Goal: Task Accomplishment & Management: Use online tool/utility

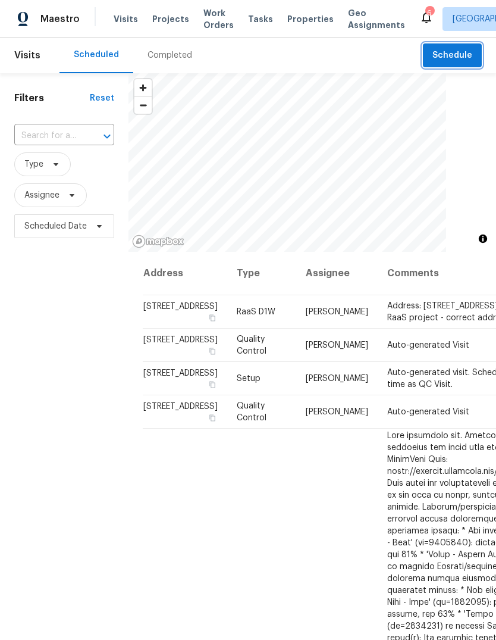
click at [466, 61] on span "Schedule" at bounding box center [453, 55] width 40 height 15
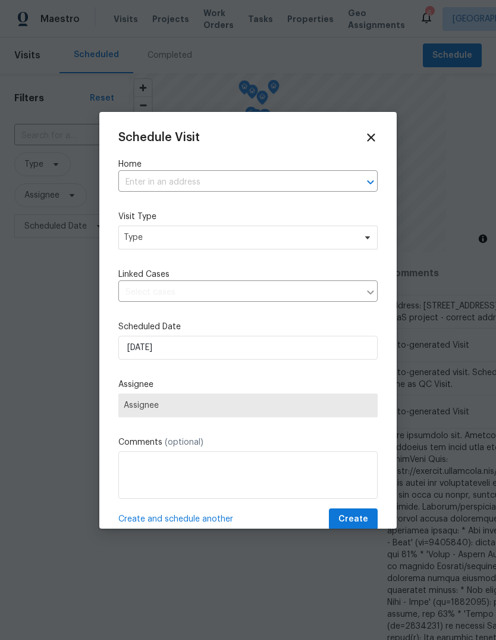
click at [334, 167] on label "Home" at bounding box center [247, 164] width 259 height 12
click at [148, 183] on input "text" at bounding box center [231, 182] width 226 height 18
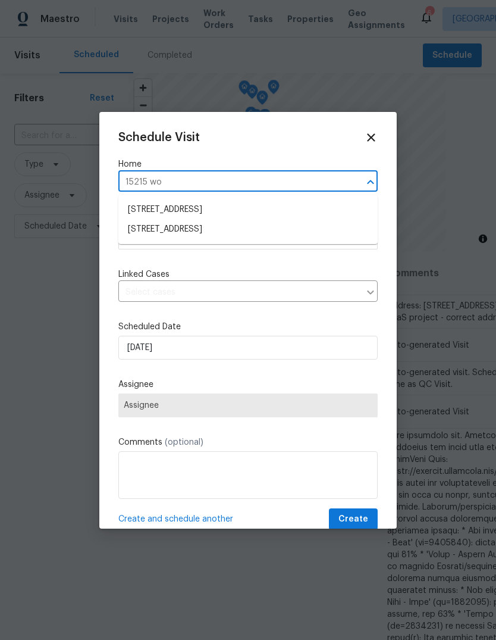
type input "15215 woo"
click at [334, 208] on li "15215 Wooded Field Trl, Cypress, TX 77429" at bounding box center [247, 210] width 259 height 20
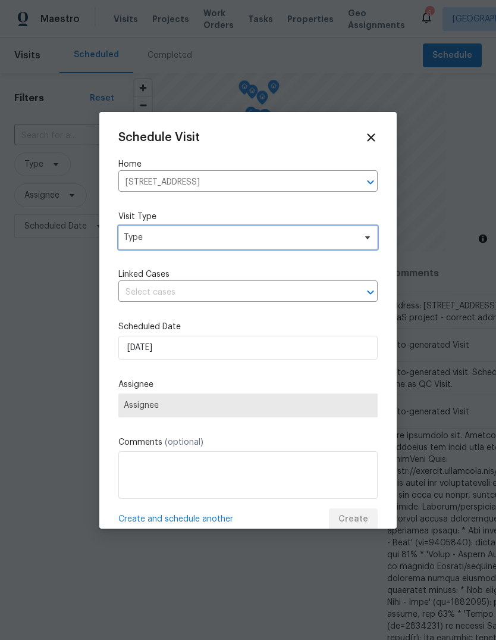
click at [353, 235] on span "Type" at bounding box center [239, 237] width 231 height 12
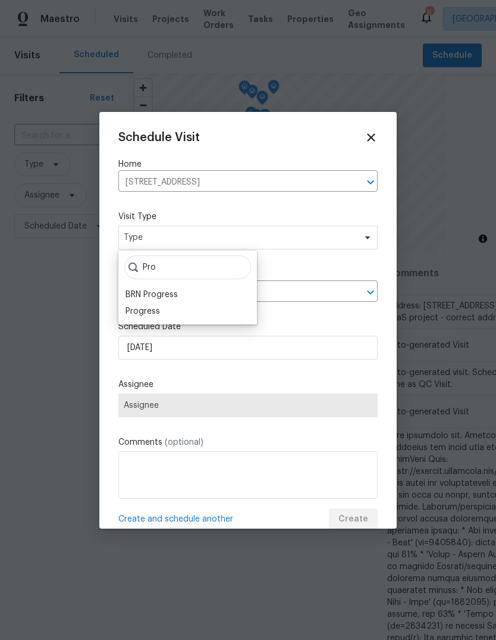
type input "Pro"
click at [149, 309] on div "Progress" at bounding box center [143, 311] width 35 height 12
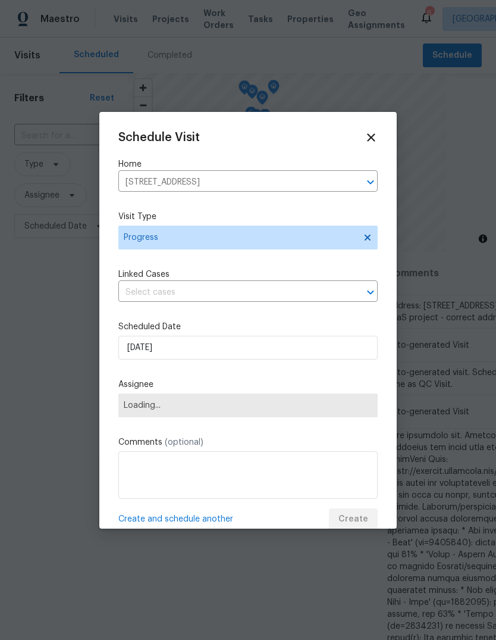
click at [151, 415] on span "Loading..." at bounding box center [247, 405] width 259 height 24
click at [311, 397] on span "Loading..." at bounding box center [247, 405] width 259 height 24
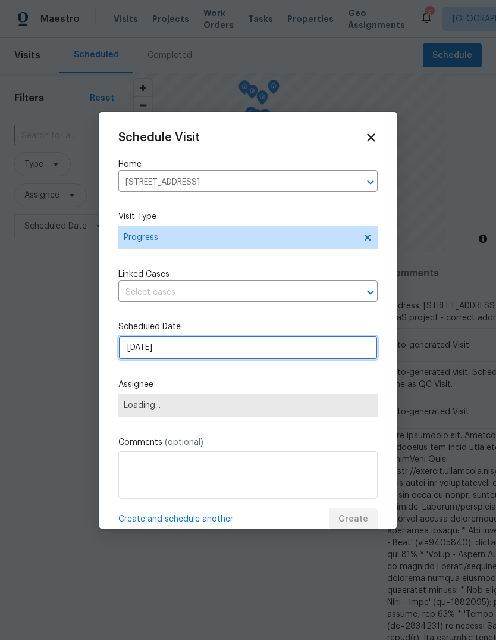
click at [295, 355] on input "9/23/2025" at bounding box center [247, 348] width 259 height 24
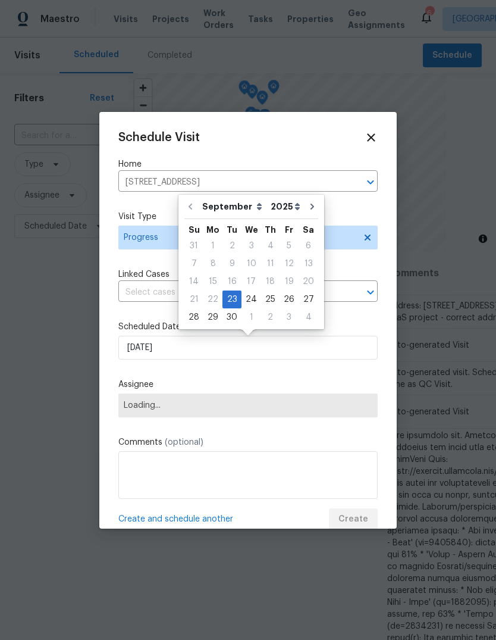
click at [240, 383] on label "Assignee" at bounding box center [247, 384] width 259 height 12
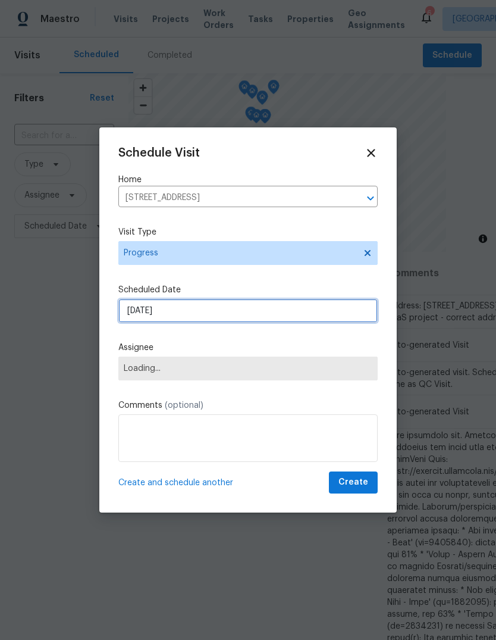
click at [331, 300] on input "9/23/2025" at bounding box center [247, 311] width 259 height 24
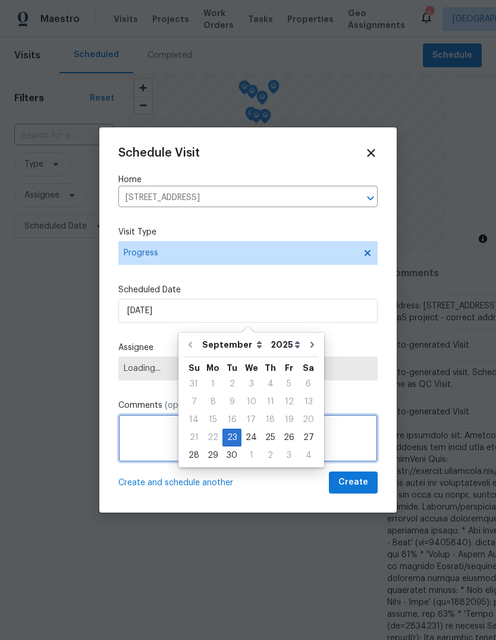
click at [163, 443] on textarea at bounding box center [247, 438] width 259 height 48
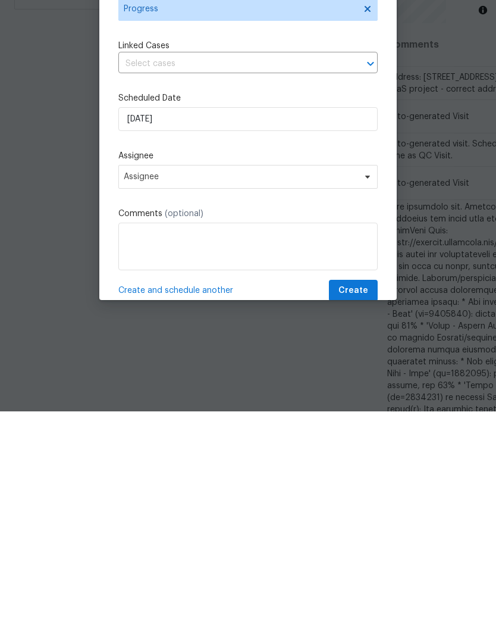
scroll to position [45, 0]
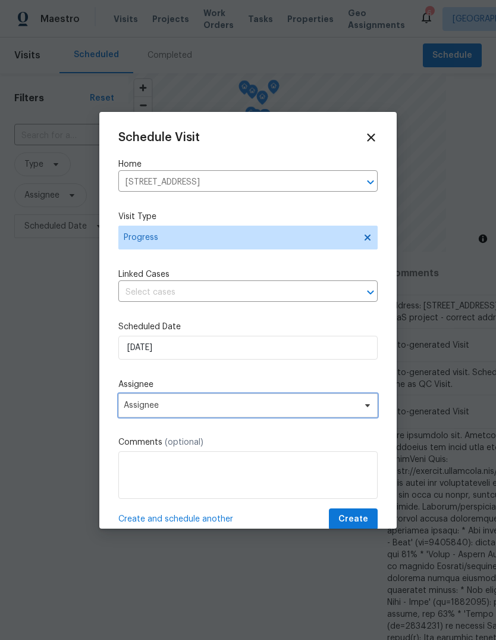
click at [333, 416] on span "Assignee" at bounding box center [247, 405] width 259 height 24
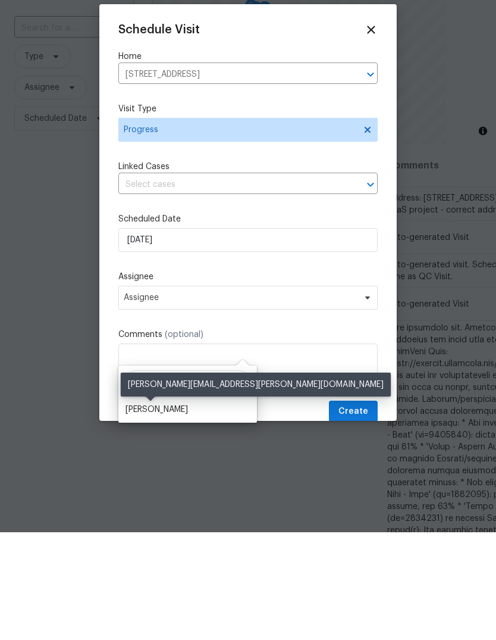
type input "Stev"
click at [140, 511] on div "[PERSON_NAME]" at bounding box center [157, 517] width 62 height 12
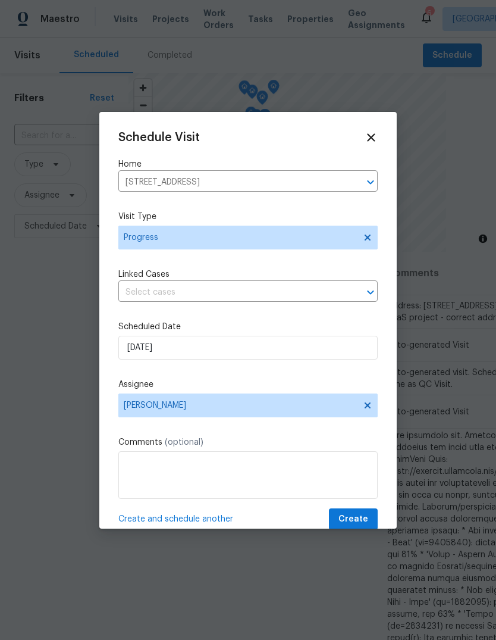
click at [358, 524] on span "Create" at bounding box center [354, 519] width 30 height 15
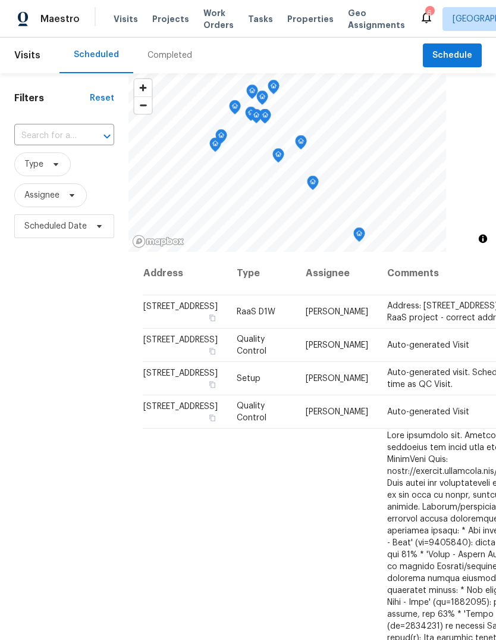
click at [149, 11] on div "Visits Projects Work Orders Tasks Properties Geo Assignments" at bounding box center [267, 19] width 306 height 24
click at [145, 32] on div "Maestro Visits Projects Work Orders Tasks Properties Geo Assignments 6 Houston …" at bounding box center [248, 18] width 496 height 37
click at [152, 8] on div "Visits Projects Work Orders Tasks Properties Geo Assignments" at bounding box center [267, 19] width 306 height 24
click at [162, 23] on span "Projects" at bounding box center [170, 19] width 37 height 12
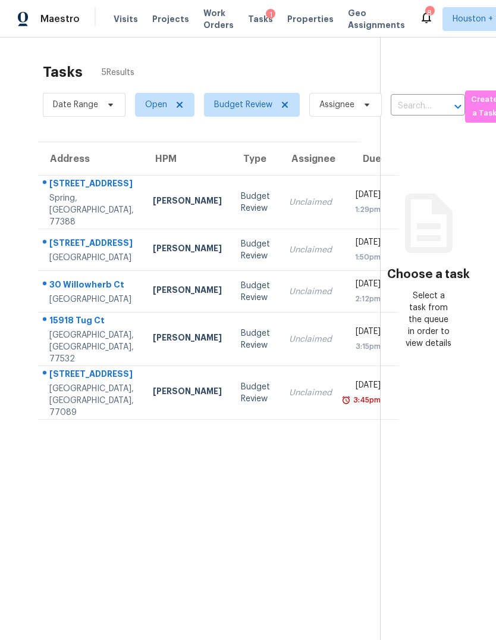
click at [90, 192] on div "3415 La Fleur Ln" at bounding box center [91, 184] width 84 height 15
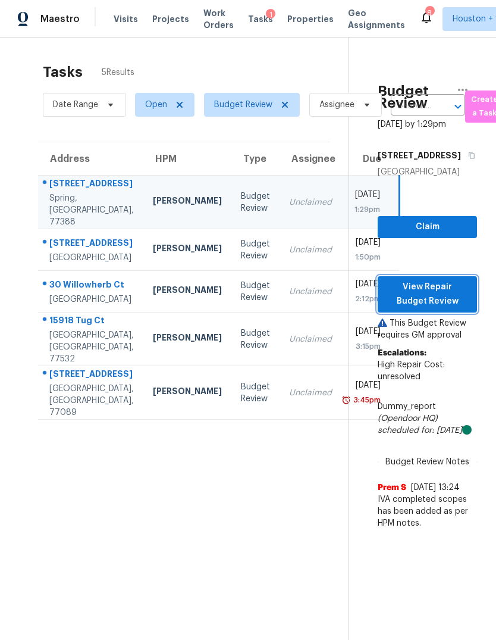
click at [447, 309] on span "View Repair Budget Review" at bounding box center [427, 294] width 80 height 29
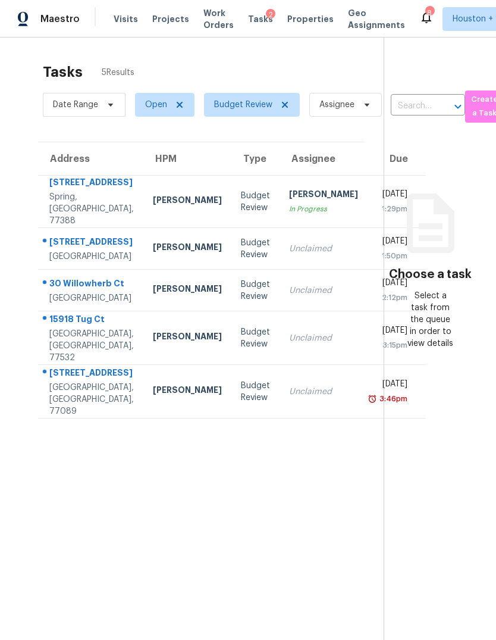
click at [64, 262] on div "Magnolia, TX, 77354" at bounding box center [91, 256] width 84 height 12
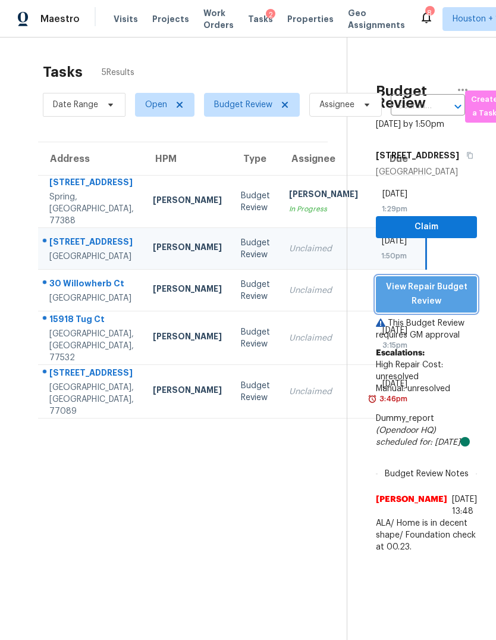
click at [451, 312] on button "View Repair Budget Review" at bounding box center [426, 294] width 101 height 36
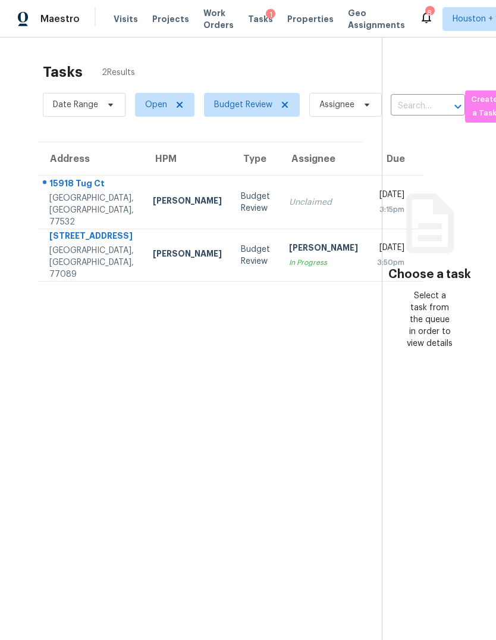
click at [66, 206] on div "[GEOGRAPHIC_DATA], [GEOGRAPHIC_DATA], 77532" at bounding box center [91, 210] width 84 height 36
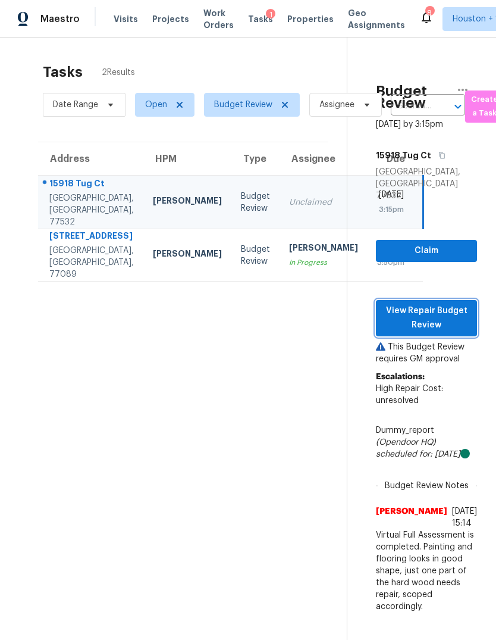
click at [454, 317] on span "View Repair Budget Review" at bounding box center [427, 317] width 82 height 29
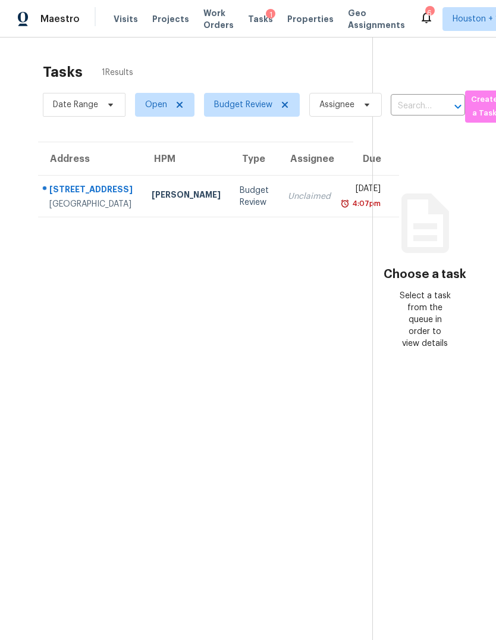
click at [80, 210] on div "Pinehurst, TX, 77362" at bounding box center [90, 204] width 83 height 12
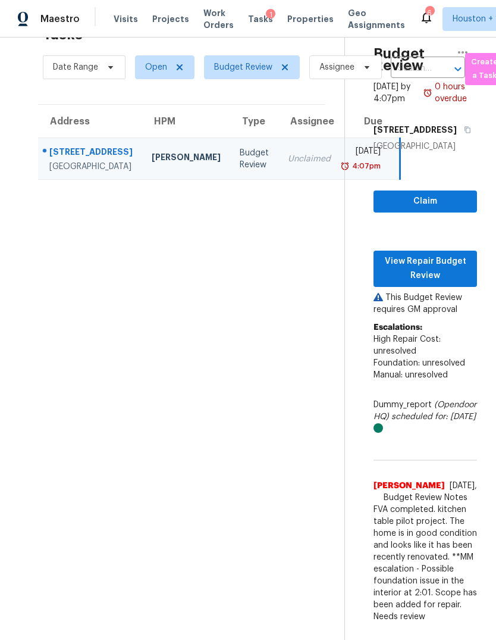
scroll to position [37, 0]
click at [463, 287] on button "View Repair Budget Review" at bounding box center [426, 268] width 104 height 36
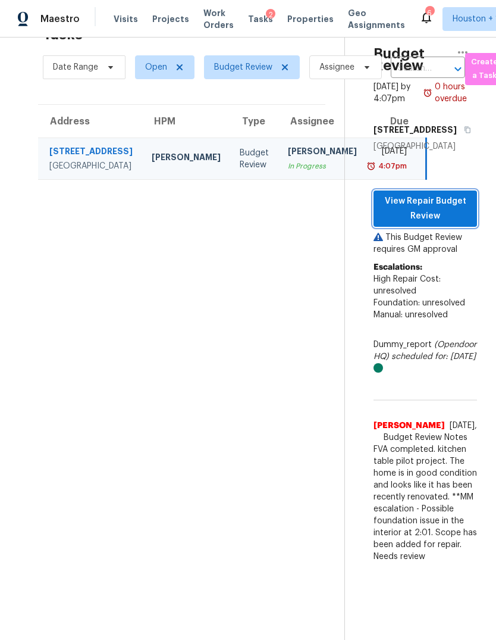
click at [440, 223] on span "View Repair Budget Review" at bounding box center [425, 208] width 84 height 29
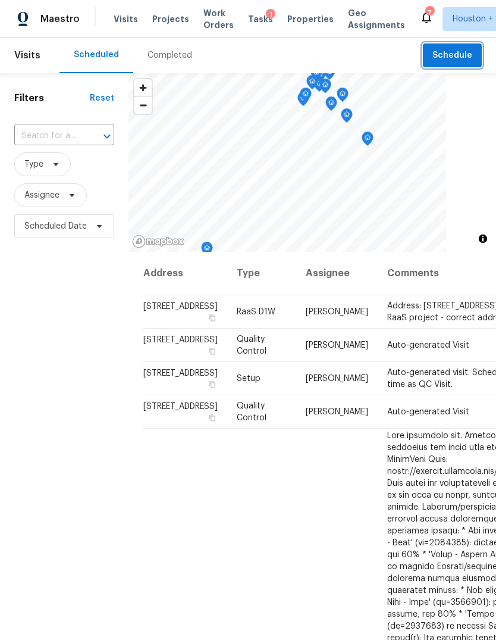
click at [458, 50] on span "Schedule" at bounding box center [453, 55] width 40 height 15
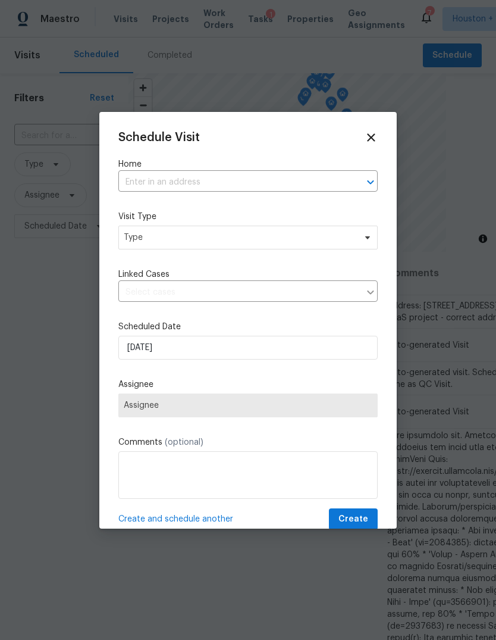
click at [331, 186] on input "text" at bounding box center [231, 182] width 226 height 18
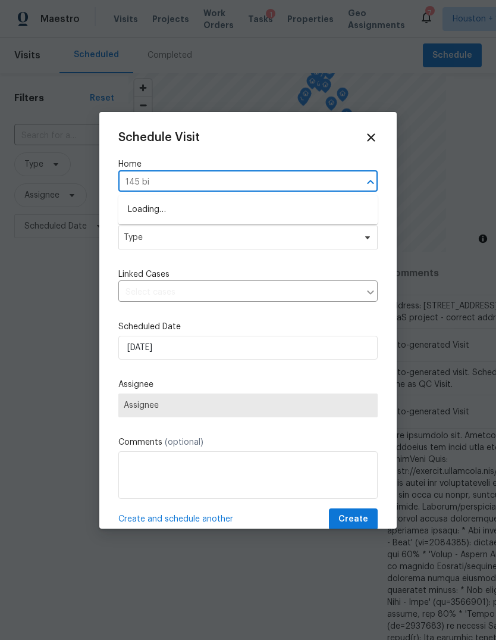
type input "145 bir"
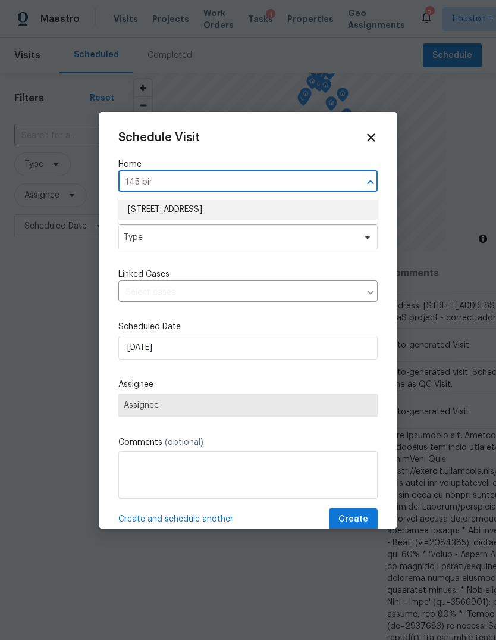
click at [340, 215] on li "145 Birdie Dr, Hempstead, TX 77445" at bounding box center [247, 210] width 259 height 20
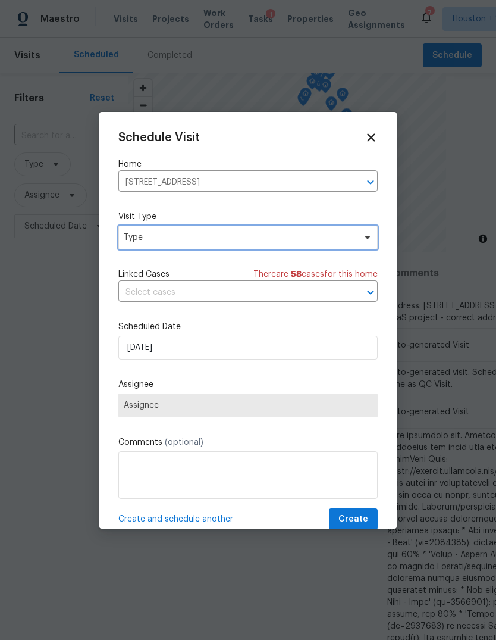
click at [356, 249] on span "Type" at bounding box center [247, 237] width 259 height 24
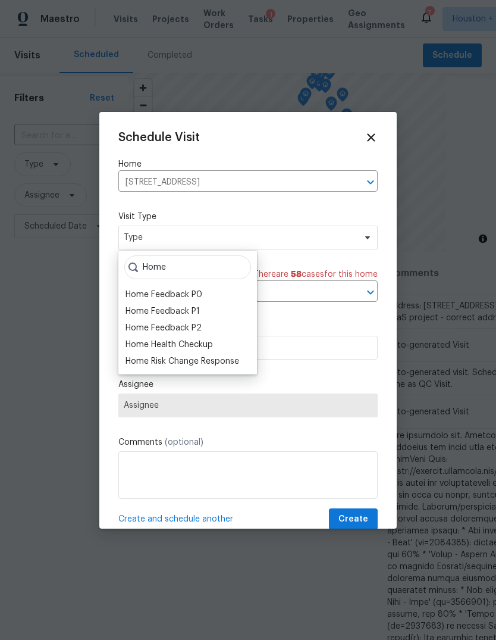
type input "Home"
click at [145, 342] on div "Home Health Checkup" at bounding box center [169, 345] width 87 height 12
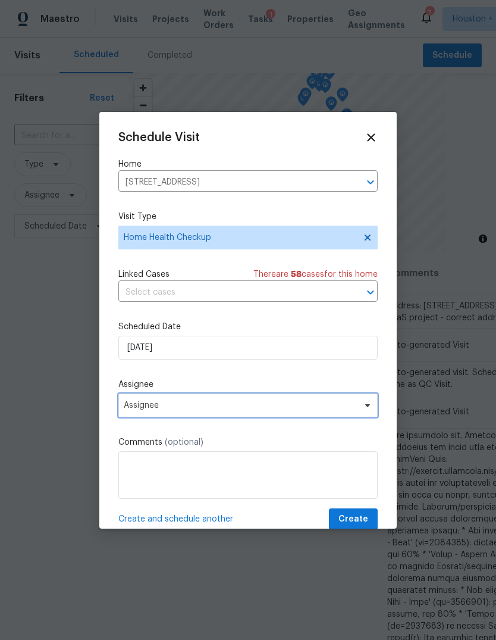
click at [143, 410] on span "Assignee" at bounding box center [240, 405] width 233 height 10
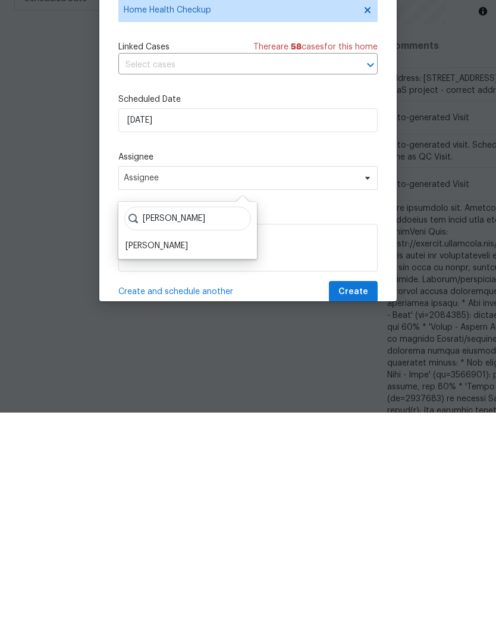
type input "Steve"
click at [149, 467] on div "[PERSON_NAME]" at bounding box center [157, 473] width 62 height 12
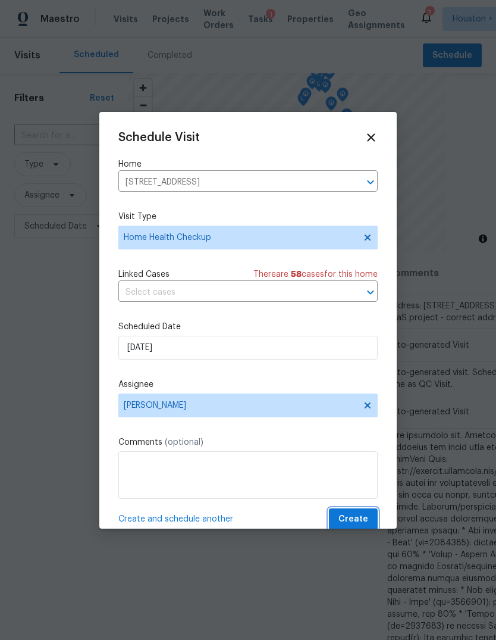
click at [353, 519] on span "Create" at bounding box center [354, 519] width 30 height 15
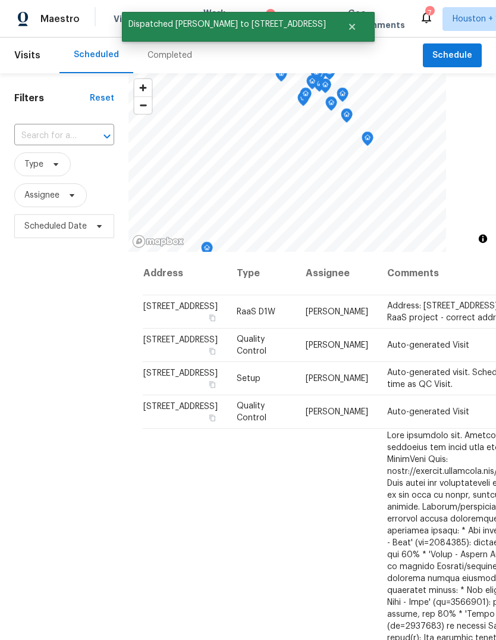
click at [46, 412] on div "Filters Reset ​ Type Assignee Scheduled Date" at bounding box center [64, 418] width 129 height 690
click at [48, 162] on span at bounding box center [54, 164] width 13 height 10
type input "In-"
click at [39, 235] on label "In-Person Walkthrough" at bounding box center [73, 230] width 105 height 12
click at [29, 232] on input "In-Person Walkthrough" at bounding box center [25, 228] width 8 height 8
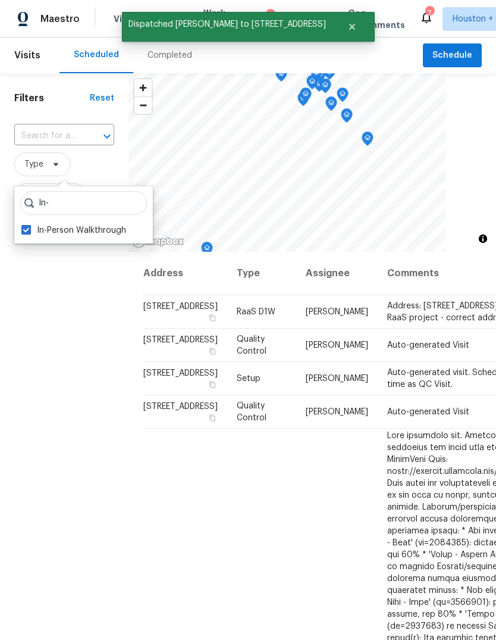
checkbox input "true"
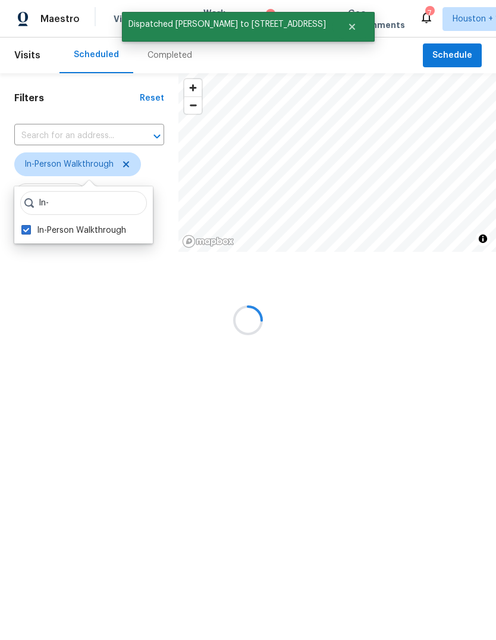
click at [86, 328] on div "Filters Reset ​ In-Person Walkthrough Assignee Scheduled Date" at bounding box center [89, 200] width 178 height 255
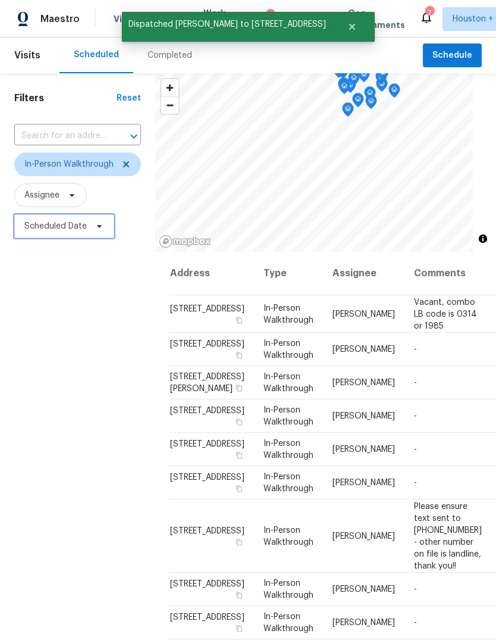
click at [39, 225] on span "Scheduled Date" at bounding box center [55, 226] width 62 height 12
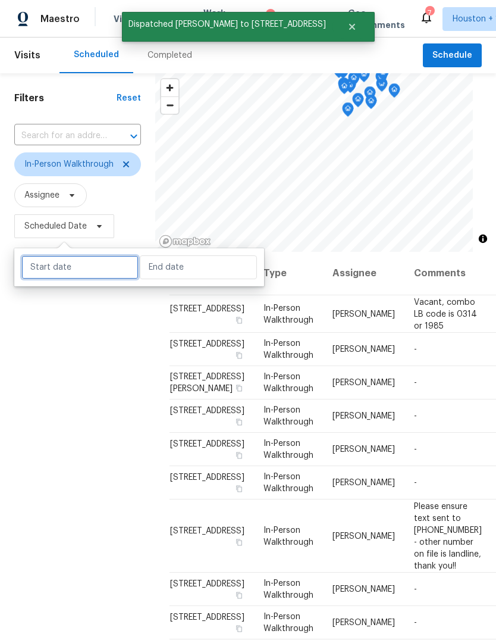
click at [51, 261] on input "text" at bounding box center [79, 267] width 117 height 24
select select "8"
select select "2025"
select select "9"
select select "2025"
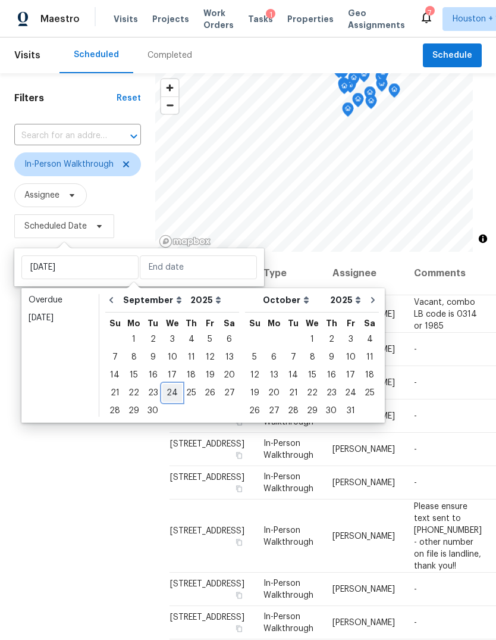
click at [165, 397] on div "24" at bounding box center [172, 392] width 20 height 17
type input "Wed, Sep 24"
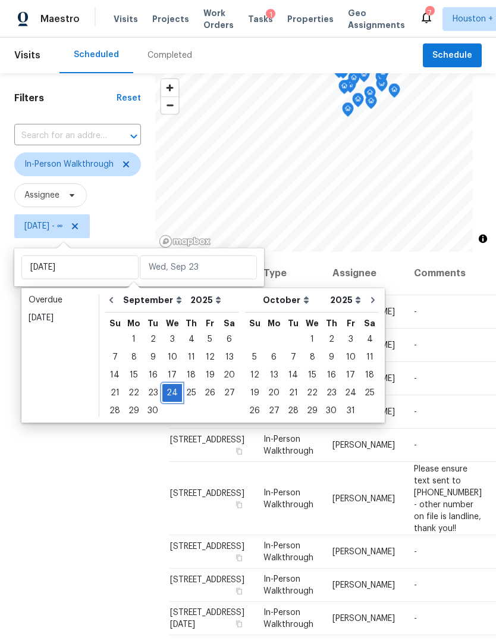
click at [168, 392] on div "24" at bounding box center [172, 392] width 20 height 17
type input "Wed, Sep 24"
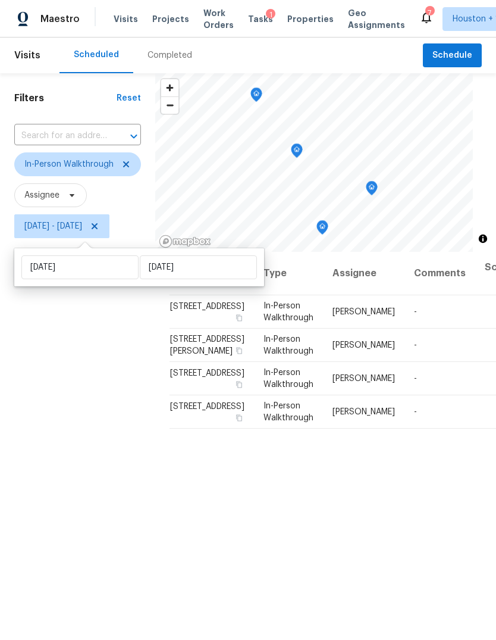
click at [24, 385] on div "Filters Reset ​ In-Person Walkthrough Assignee Wed, Sep 24 - Wed, Sep 24" at bounding box center [77, 418] width 155 height 690
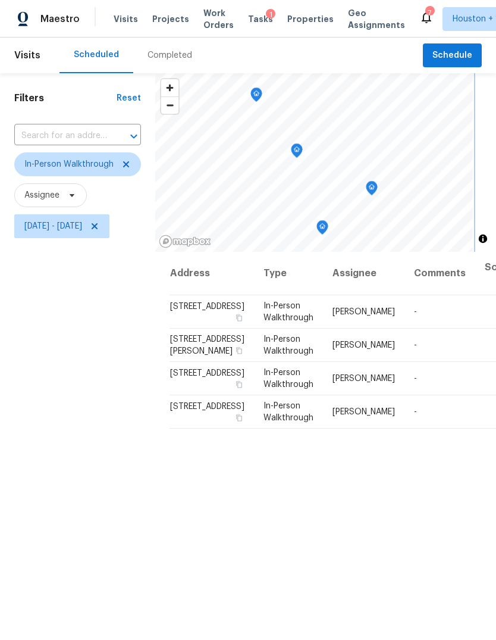
click at [377, 190] on icon "Map marker" at bounding box center [371, 188] width 11 height 14
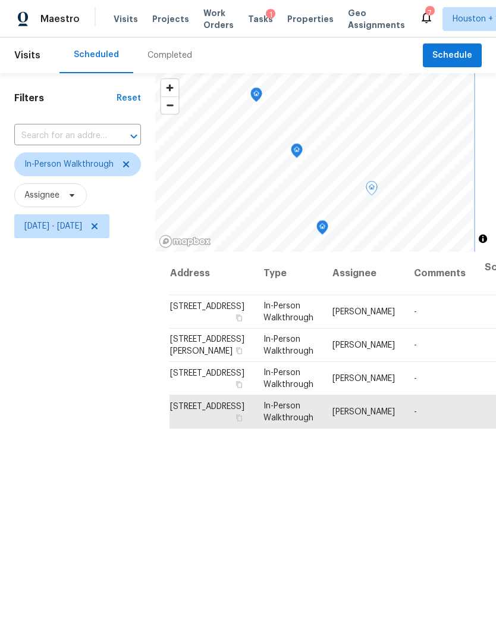
click at [328, 229] on icon "Map marker" at bounding box center [322, 228] width 11 height 14
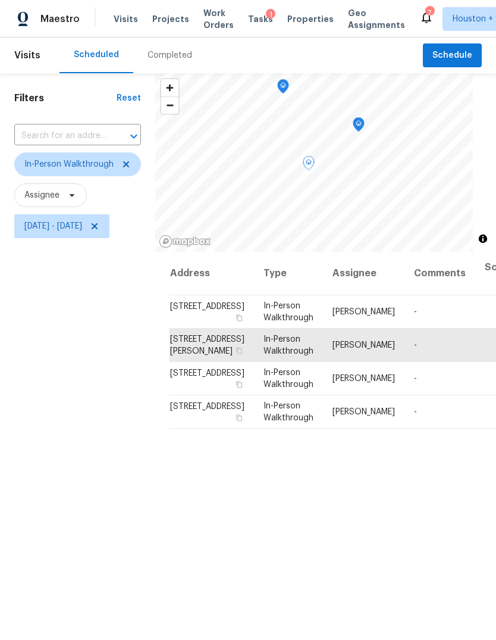
click at [0, 0] on icon at bounding box center [0, 0] width 0 height 0
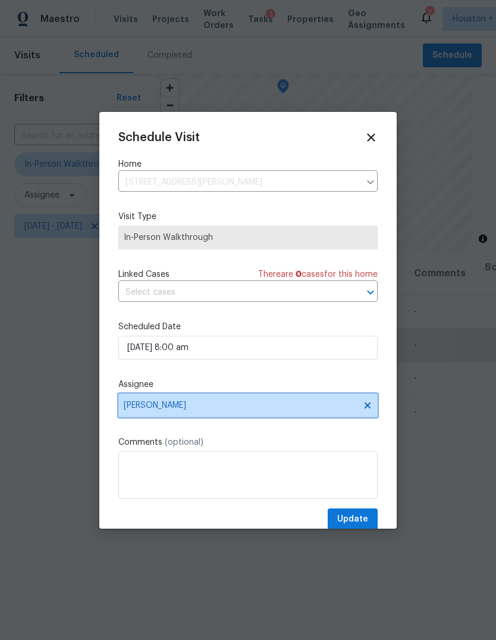
click at [309, 410] on span "Andy Taylor" at bounding box center [240, 405] width 233 height 10
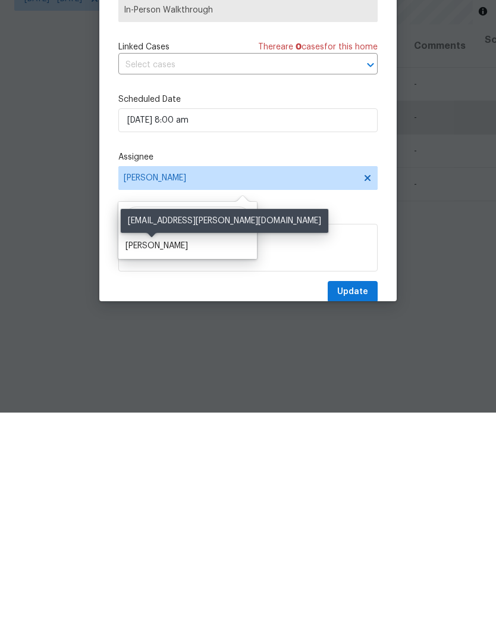
type input "Nav"
click at [142, 467] on div "Navid Ranjbar" at bounding box center [157, 473] width 62 height 12
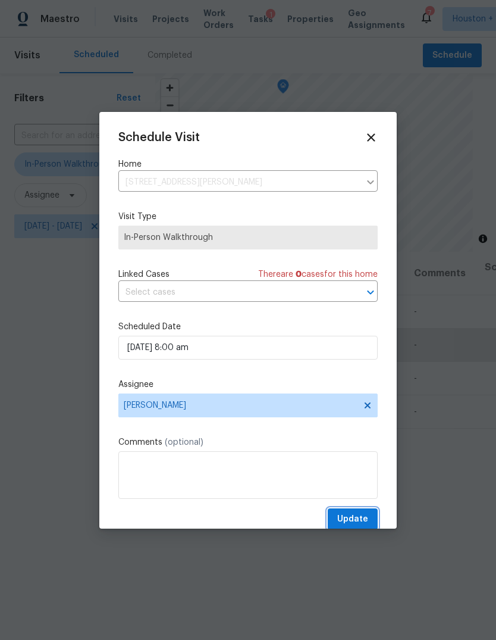
click at [348, 515] on span "Update" at bounding box center [352, 519] width 31 height 15
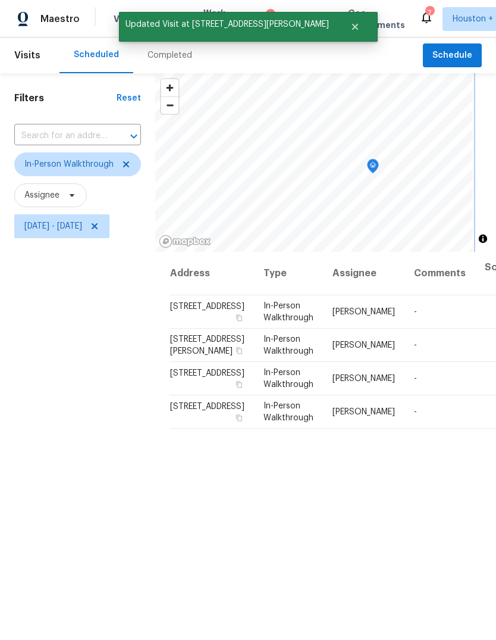
click at [378, 159] on icon "Map marker" at bounding box center [373, 166] width 11 height 14
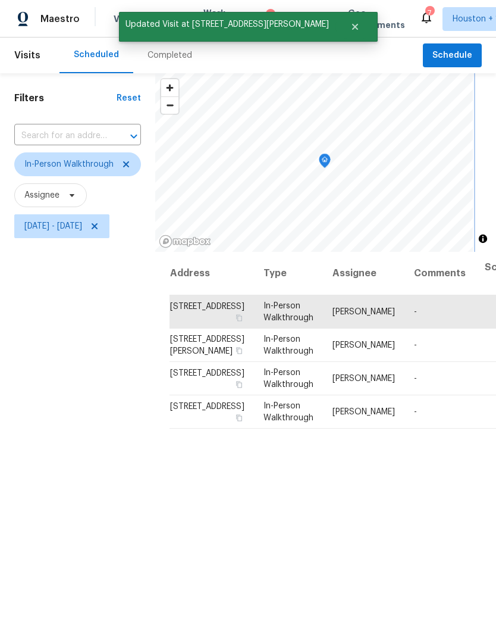
click at [330, 154] on icon "Map marker" at bounding box center [324, 161] width 11 height 14
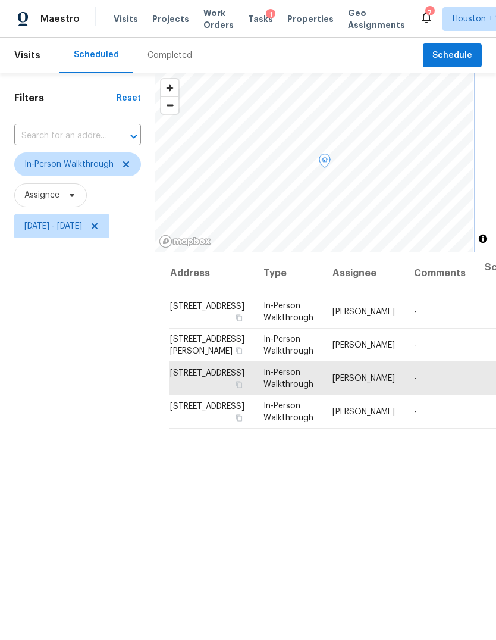
scroll to position [27, 0]
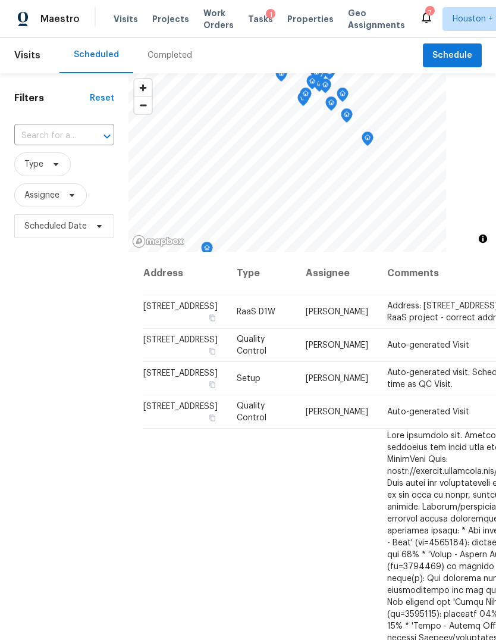
click at [156, 32] on div "Maestro Visits Projects Work Orders Tasks 1 Properties Geo Assignments 7 [GEOGR…" at bounding box center [248, 18] width 496 height 37
click at [163, 20] on span "Projects" at bounding box center [170, 19] width 37 height 12
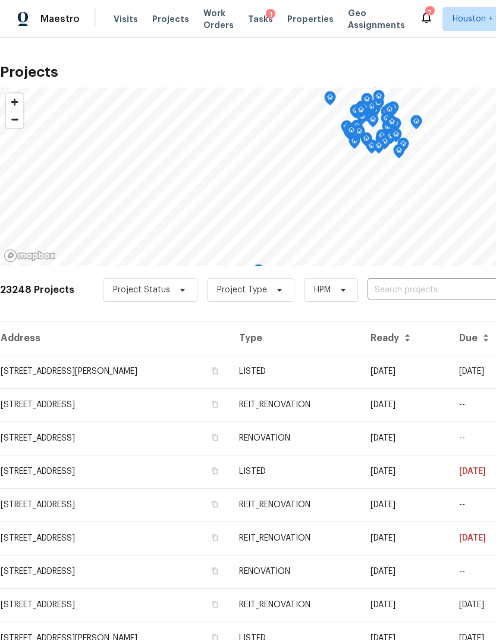
click at [459, 281] on input "text" at bounding box center [436, 290] width 136 height 18
type input "11026 ti"
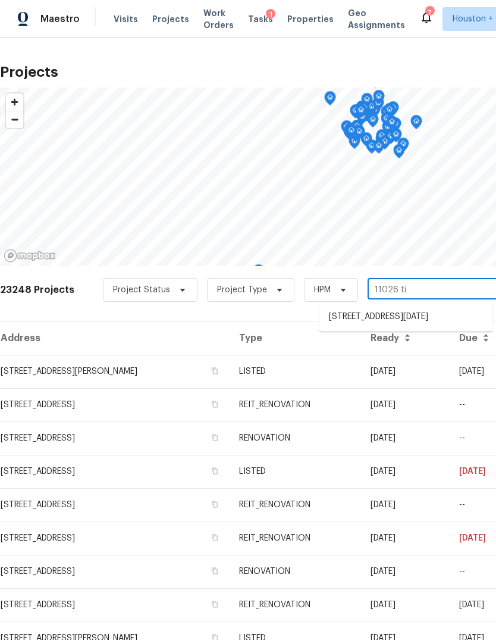
click at [475, 318] on li "11026 Timbergrove Ln, Corpus Christi, TX 78410" at bounding box center [405, 317] width 173 height 20
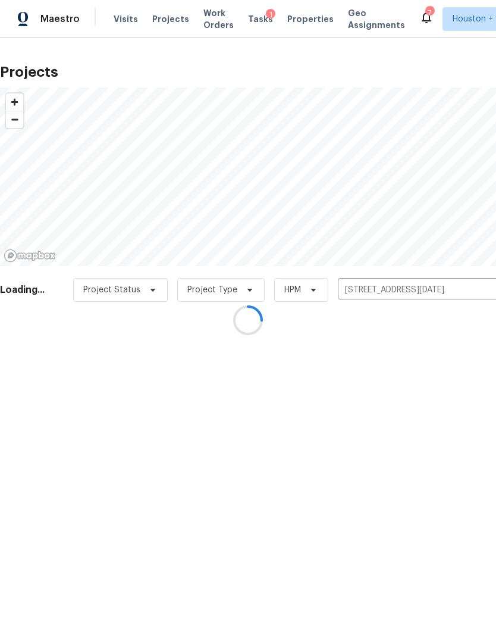
click at [41, 353] on div at bounding box center [248, 320] width 496 height 640
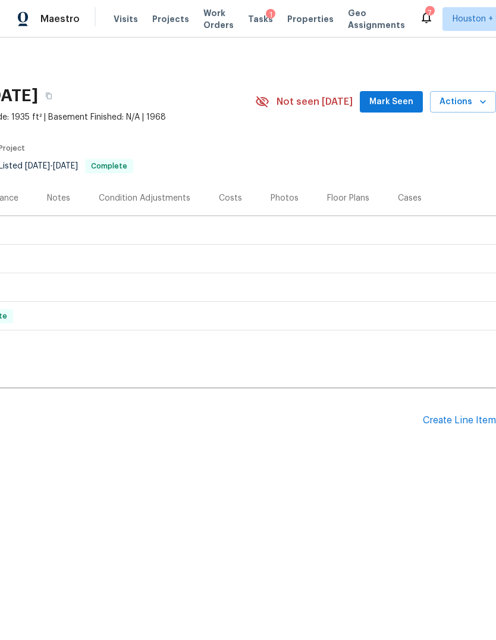
scroll to position [0, 176]
click at [460, 420] on div "Create Line Item" at bounding box center [459, 420] width 73 height 11
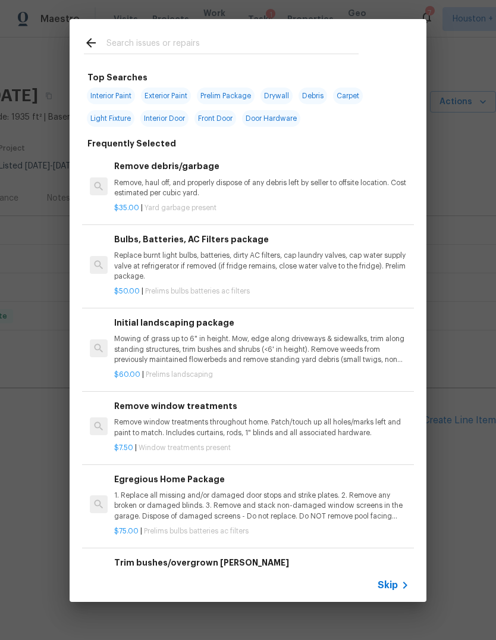
click at [391, 582] on span "Skip" at bounding box center [388, 585] width 20 height 12
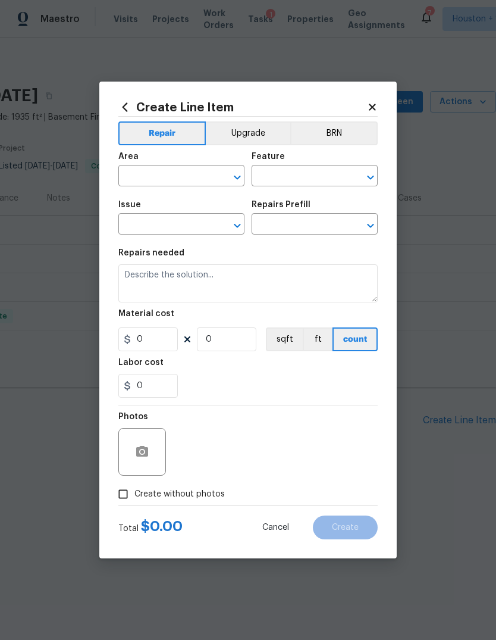
click at [143, 184] on input "text" at bounding box center [164, 177] width 93 height 18
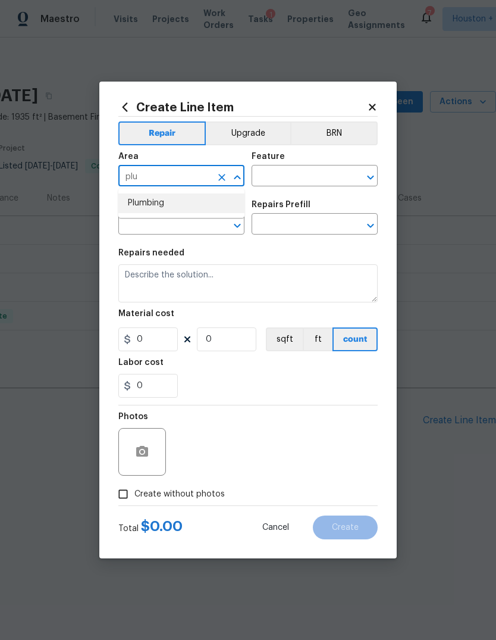
click at [127, 202] on li "Plumbing" at bounding box center [181, 203] width 126 height 20
type input "Plumbing"
click at [324, 171] on input "text" at bounding box center [298, 177] width 93 height 18
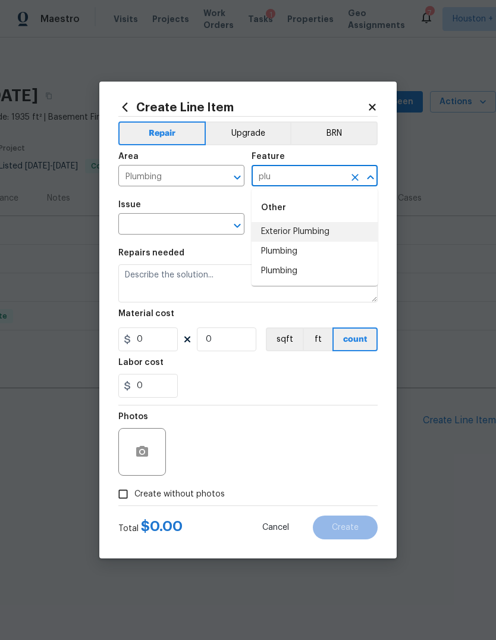
click at [320, 235] on li "Exterior Plumbing" at bounding box center [315, 232] width 126 height 20
type input "Exterior Plumbing"
click at [170, 239] on span "Issue ​" at bounding box center [181, 217] width 126 height 48
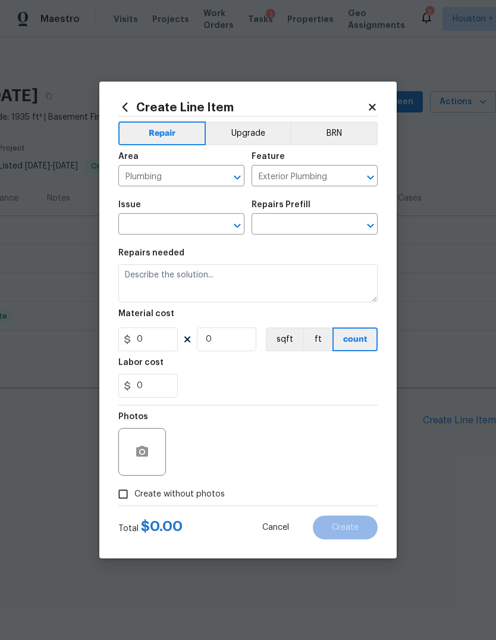
click at [148, 233] on input "text" at bounding box center [164, 225] width 93 height 18
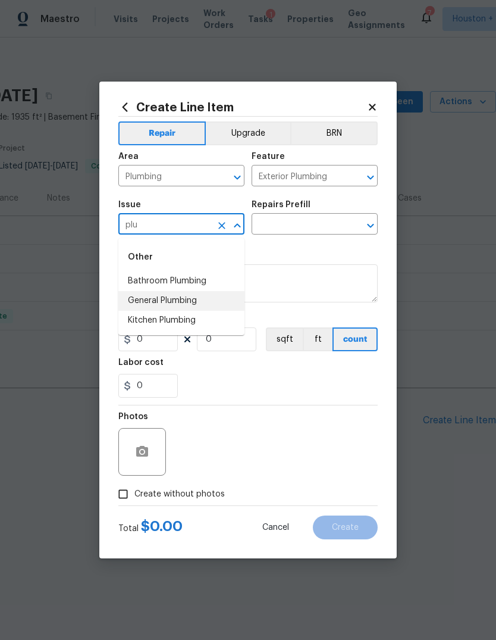
click at [143, 306] on li "General Plumbing" at bounding box center [181, 301] width 126 height 20
type input "General Plumbing"
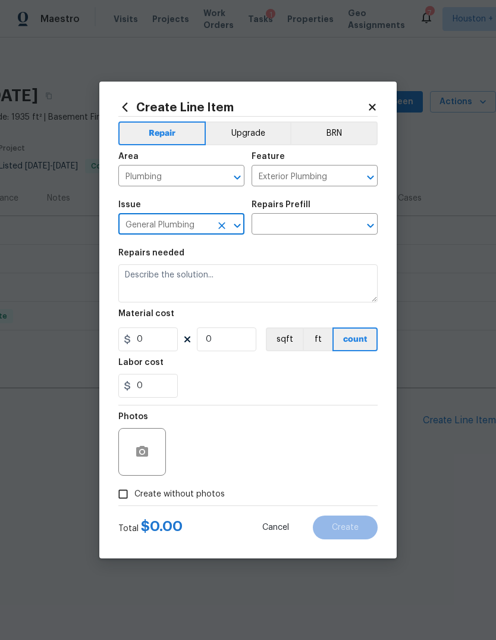
click at [339, 234] on input "text" at bounding box center [298, 225] width 93 height 18
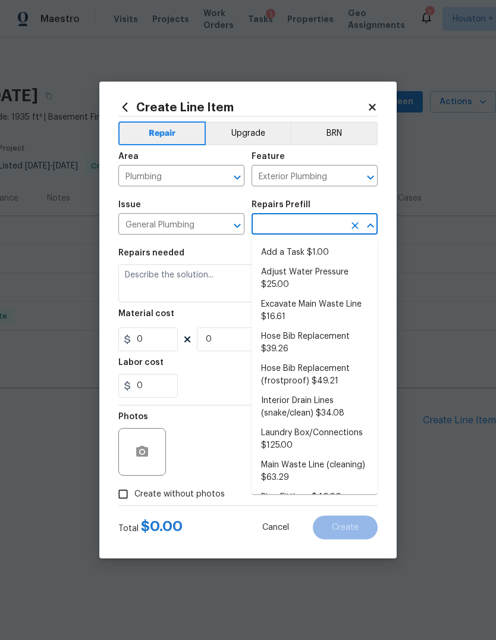
click at [334, 255] on li "Add a Task $1.00" at bounding box center [315, 253] width 126 height 20
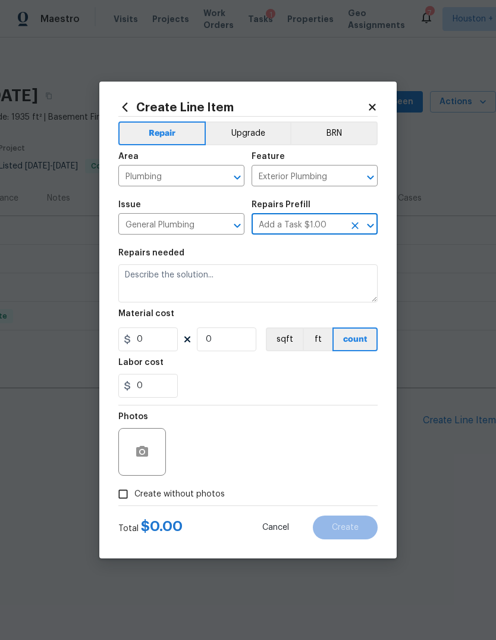
type input "Add a Task $1.00"
type input "Plumbing"
type textarea "HPM to detail"
type input "1"
type input "Add a Task $1.00"
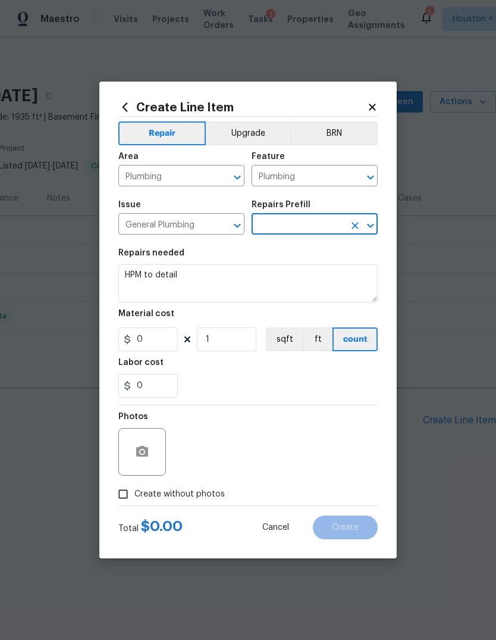
type input "1"
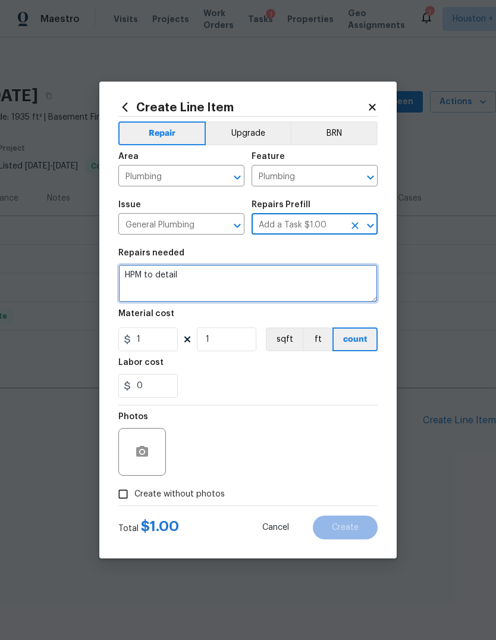
click at [337, 283] on textarea "HPM to detail" at bounding box center [247, 283] width 259 height 38
type textarea "H"
type textarea "Plumbing Repairs “"
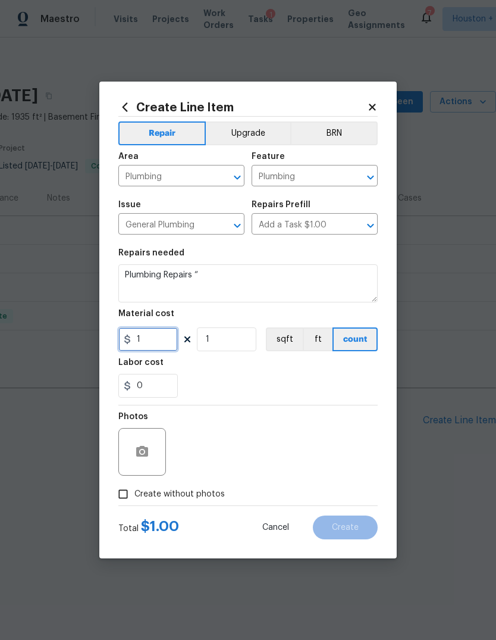
click at [167, 341] on input "1" at bounding box center [147, 339] width 59 height 24
type input "18300.92"
click at [148, 389] on input "0" at bounding box center [147, 386] width 59 height 24
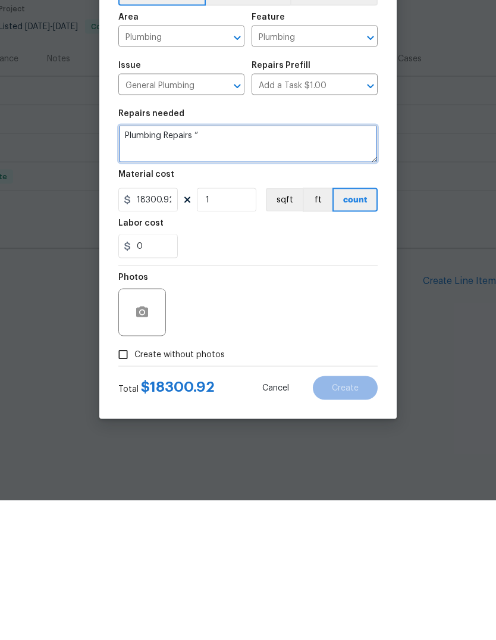
click at [310, 264] on textarea "Plumbing Repairs “" at bounding box center [247, 283] width 259 height 38
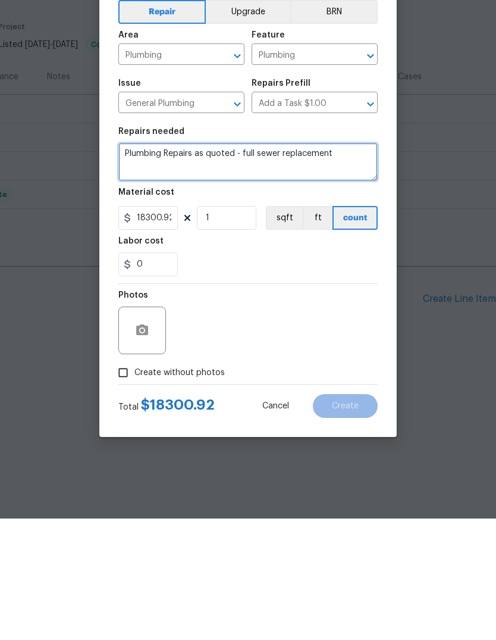
type textarea "Plumbing Repairs as quoted - full sewer replacement"
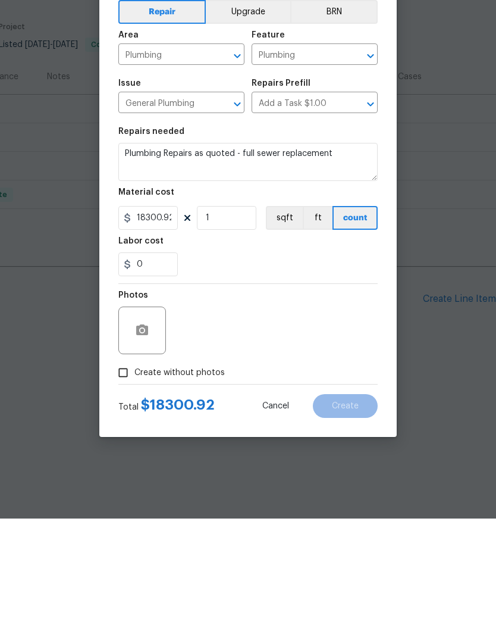
click at [185, 488] on span "Create without photos" at bounding box center [179, 494] width 90 height 12
click at [134, 483] on input "Create without photos" at bounding box center [123, 494] width 23 height 23
checkbox input "true"
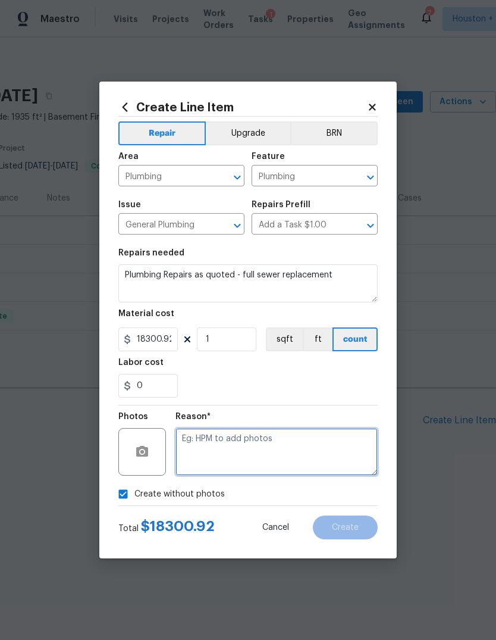
click at [250, 466] on textarea at bounding box center [277, 452] width 202 height 48
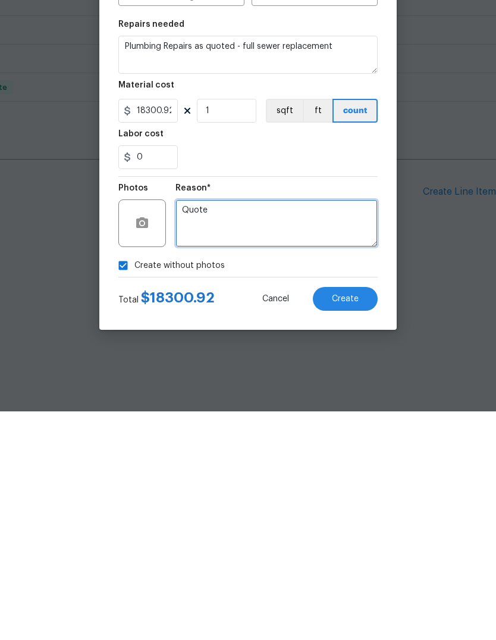
type textarea "Quote"
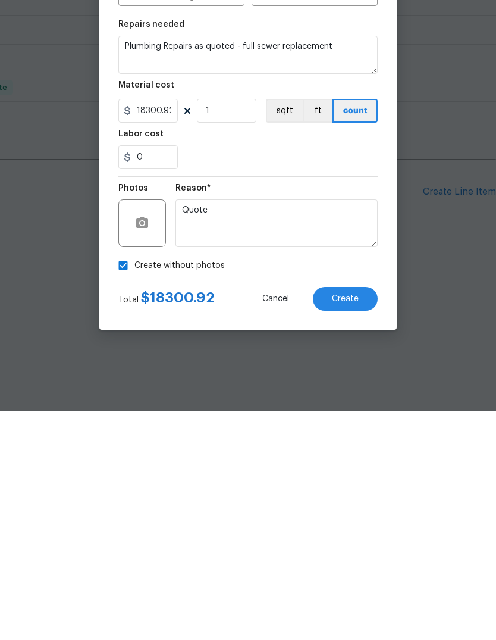
click at [343, 515] on button "Create" at bounding box center [345, 527] width 65 height 24
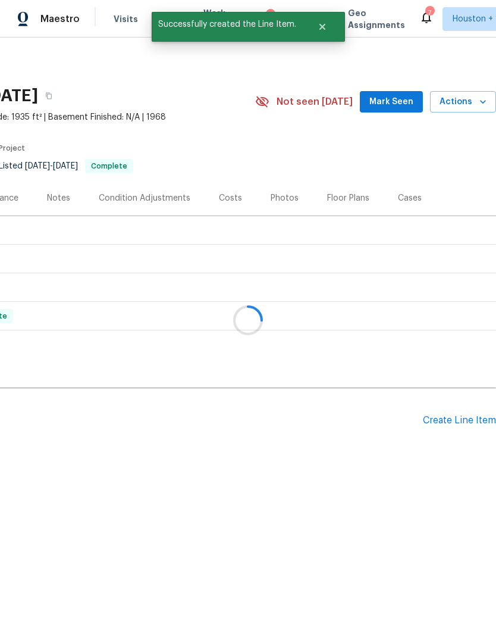
scroll to position [0, 12]
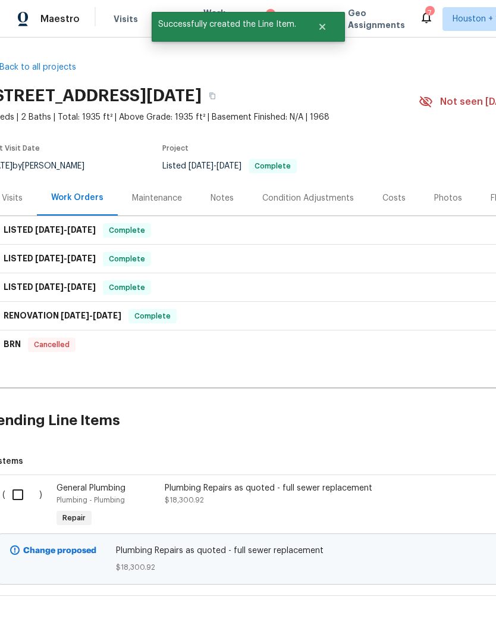
click at [20, 494] on input "checkbox" at bounding box center [22, 494] width 34 height 25
checkbox input "true"
click at [458, 608] on span "Create Work Order" at bounding box center [428, 610] width 79 height 15
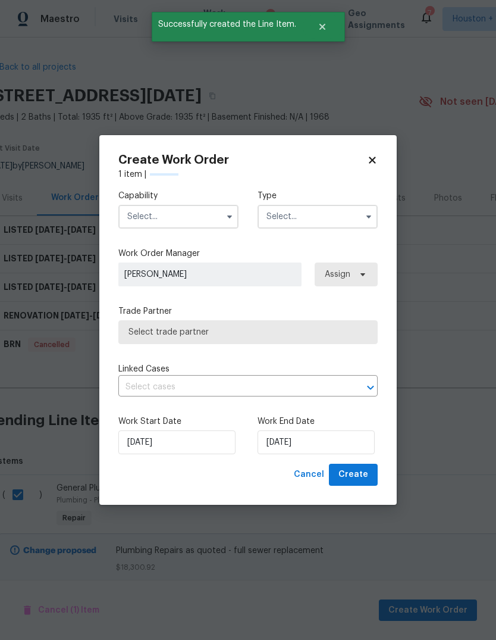
click at [184, 205] on input "text" at bounding box center [178, 217] width 120 height 24
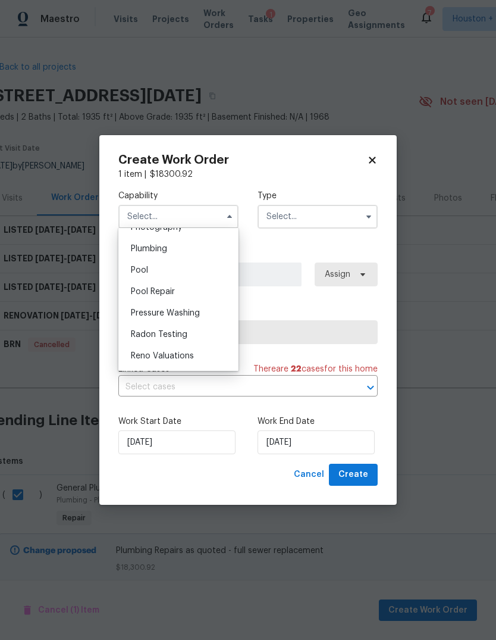
scroll to position [1055, 0]
click at [205, 256] on div "Plumbing" at bounding box center [178, 250] width 114 height 21
type input "Plumbing"
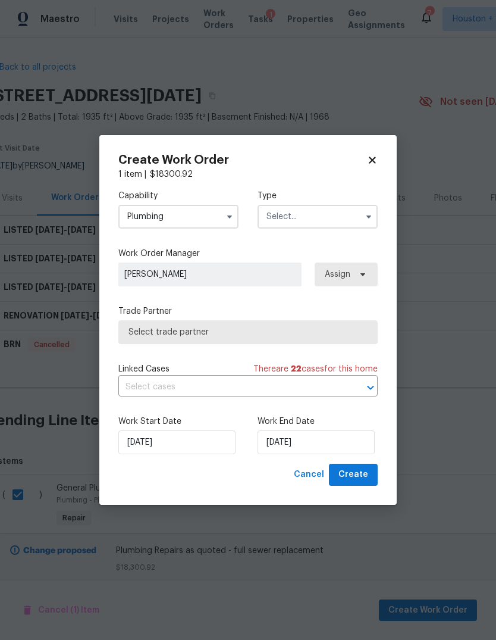
click at [337, 215] on input "text" at bounding box center [318, 217] width 120 height 24
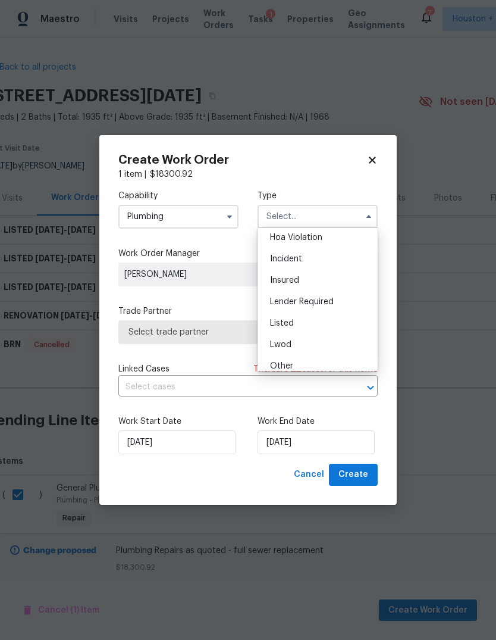
scroll to position [30, 0]
click at [328, 319] on div "Listed" at bounding box center [318, 318] width 114 height 21
type input "Listed"
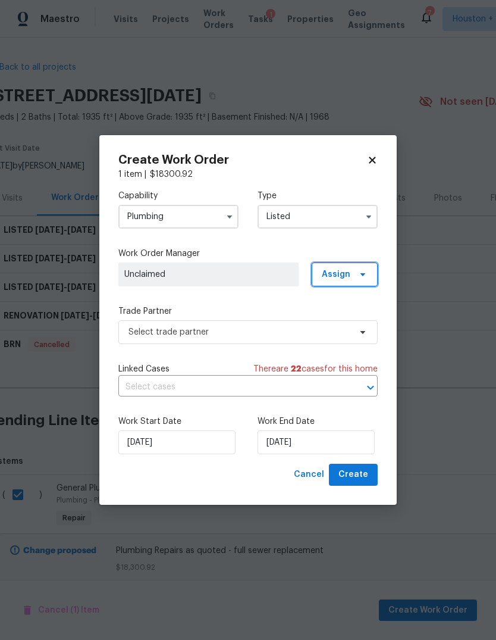
click at [354, 273] on span "Assign" at bounding box center [345, 274] width 66 height 24
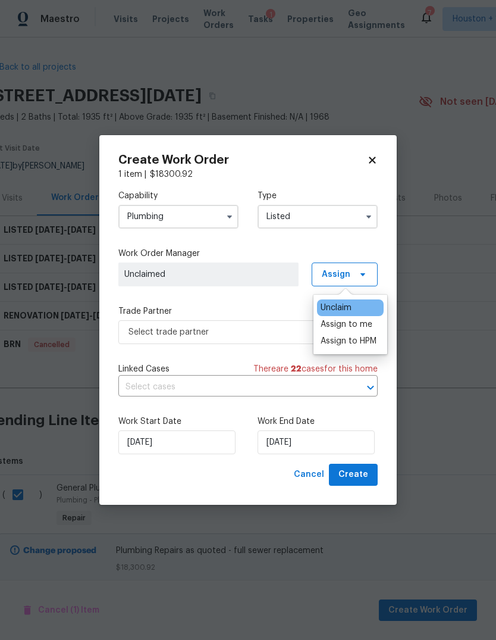
click at [362, 343] on div "Assign to HPM" at bounding box center [349, 341] width 56 height 12
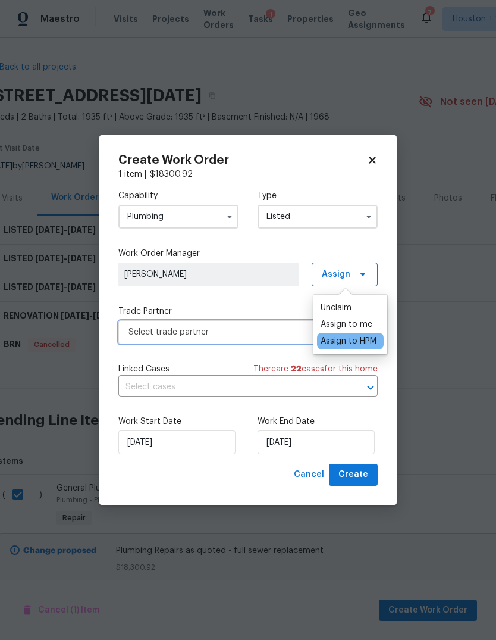
click at [247, 340] on span "Select trade partner" at bounding box center [247, 332] width 259 height 24
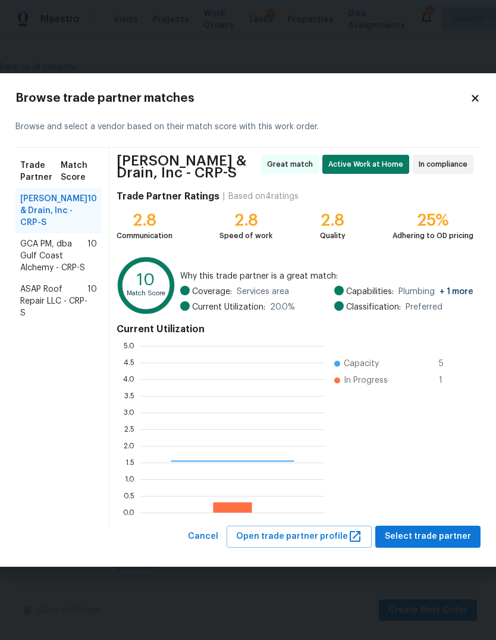
scroll to position [167, 184]
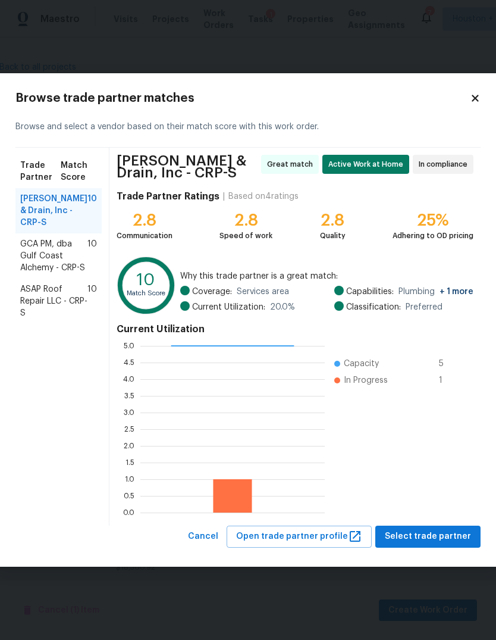
click at [31, 315] on span "ASAP Roof Repair LLC - CRP-S" at bounding box center [53, 301] width 67 height 36
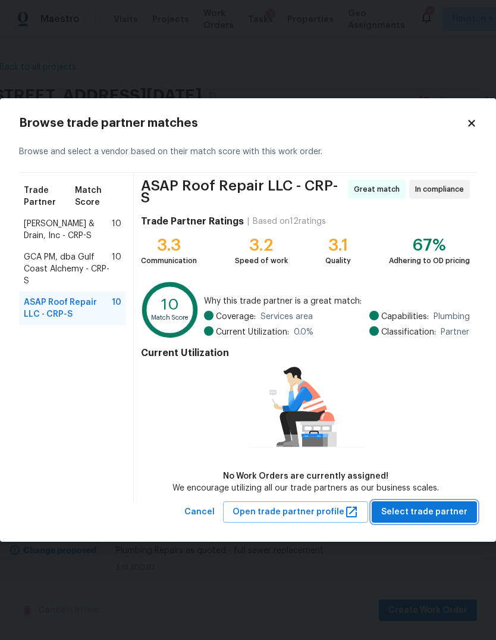
click at [442, 515] on span "Select trade partner" at bounding box center [424, 512] width 86 height 15
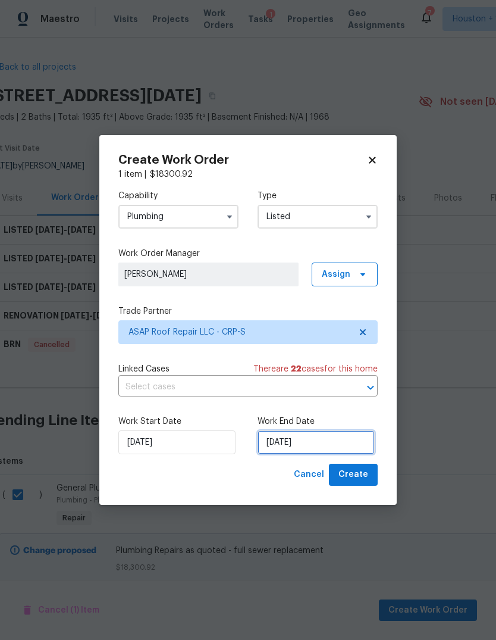
click at [335, 441] on input "[DATE]" at bounding box center [316, 442] width 117 height 24
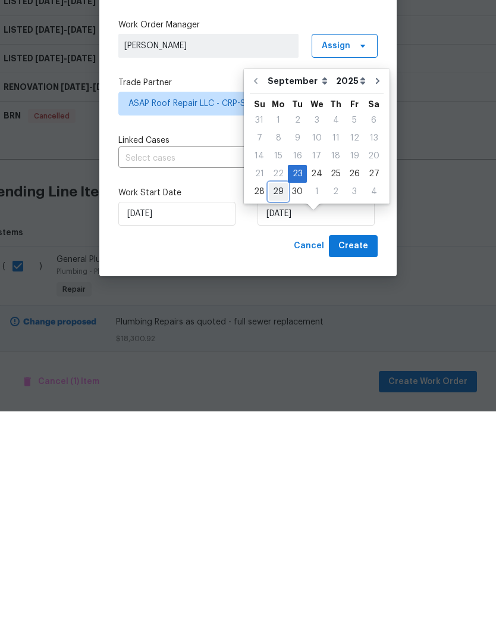
click at [282, 412] on div "29" at bounding box center [278, 420] width 19 height 17
type input "[DATE]"
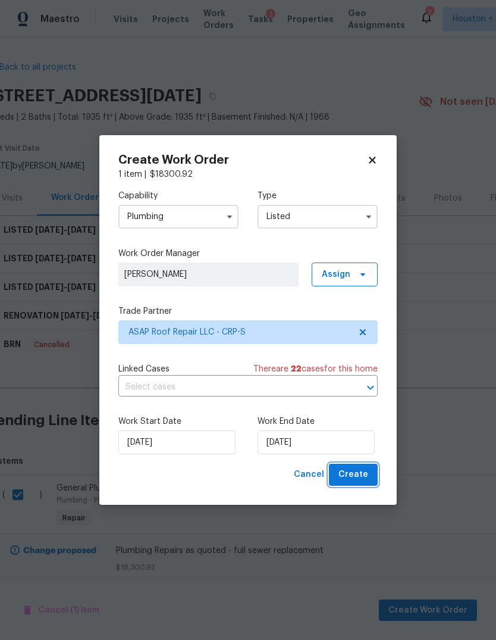
click at [361, 481] on span "Create" at bounding box center [354, 474] width 30 height 15
checkbox input "false"
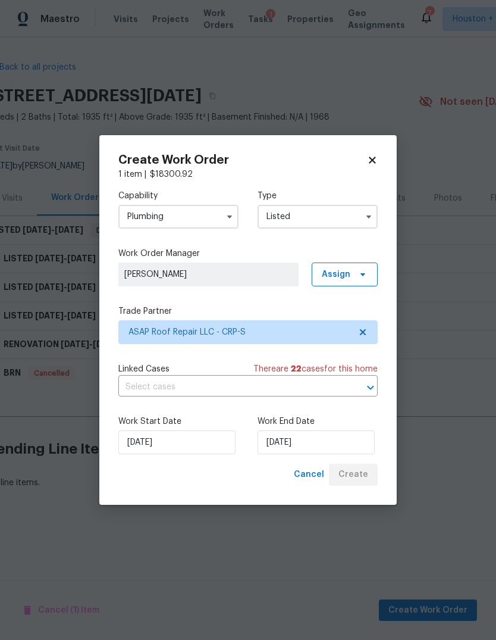
scroll to position [0, 0]
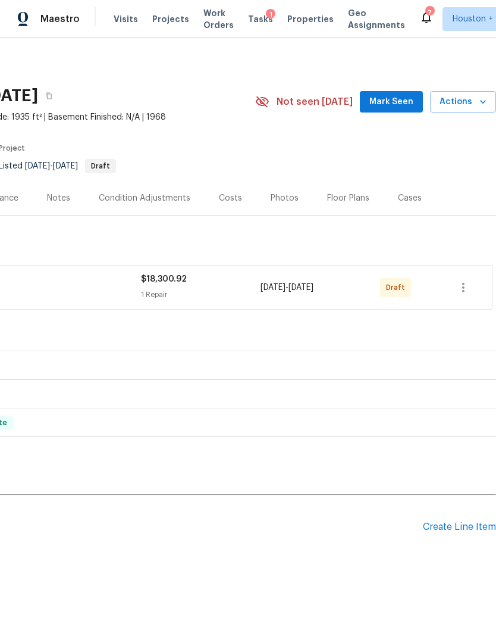
scroll to position [0, 176]
click at [460, 287] on icon "button" at bounding box center [463, 287] width 14 height 14
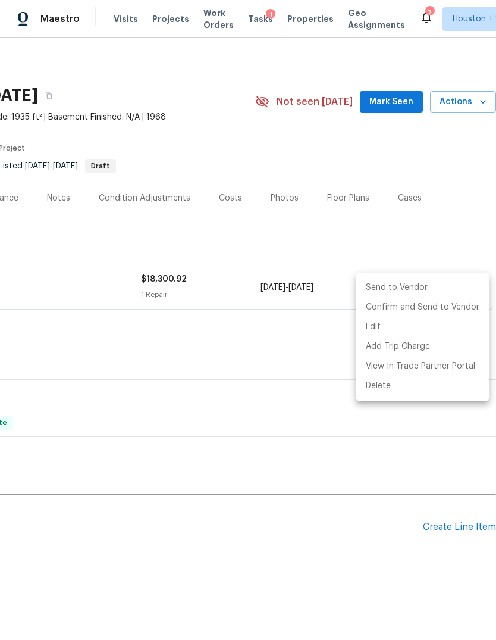
click at [454, 290] on li "Send to Vendor" at bounding box center [422, 288] width 133 height 20
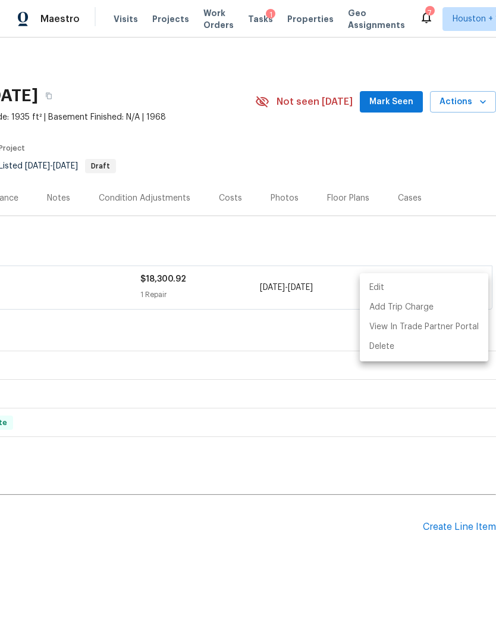
click at [475, 234] on div at bounding box center [248, 320] width 496 height 640
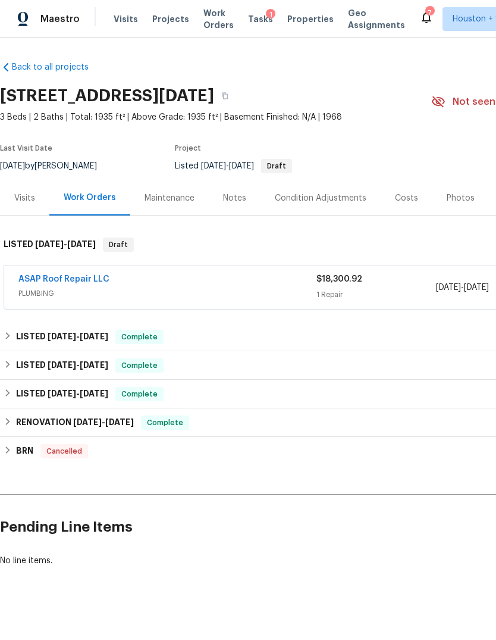
scroll to position [0, -1]
